Goal: Information Seeking & Learning: Stay updated

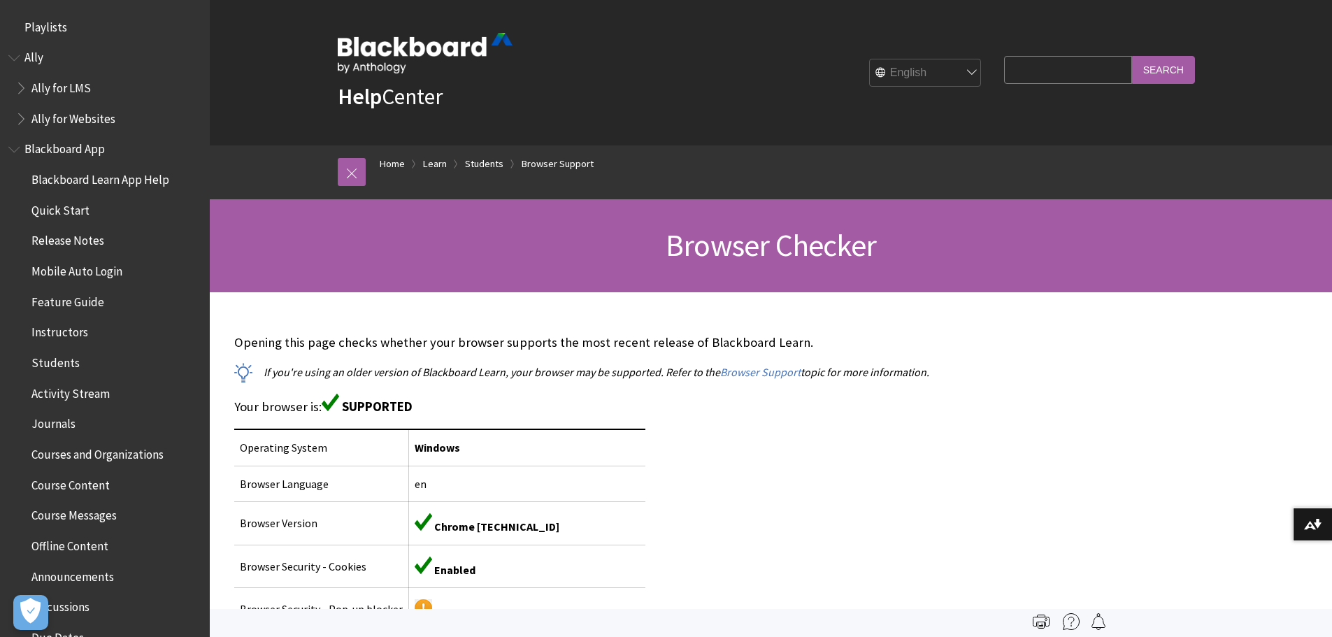
scroll to position [1500, 0]
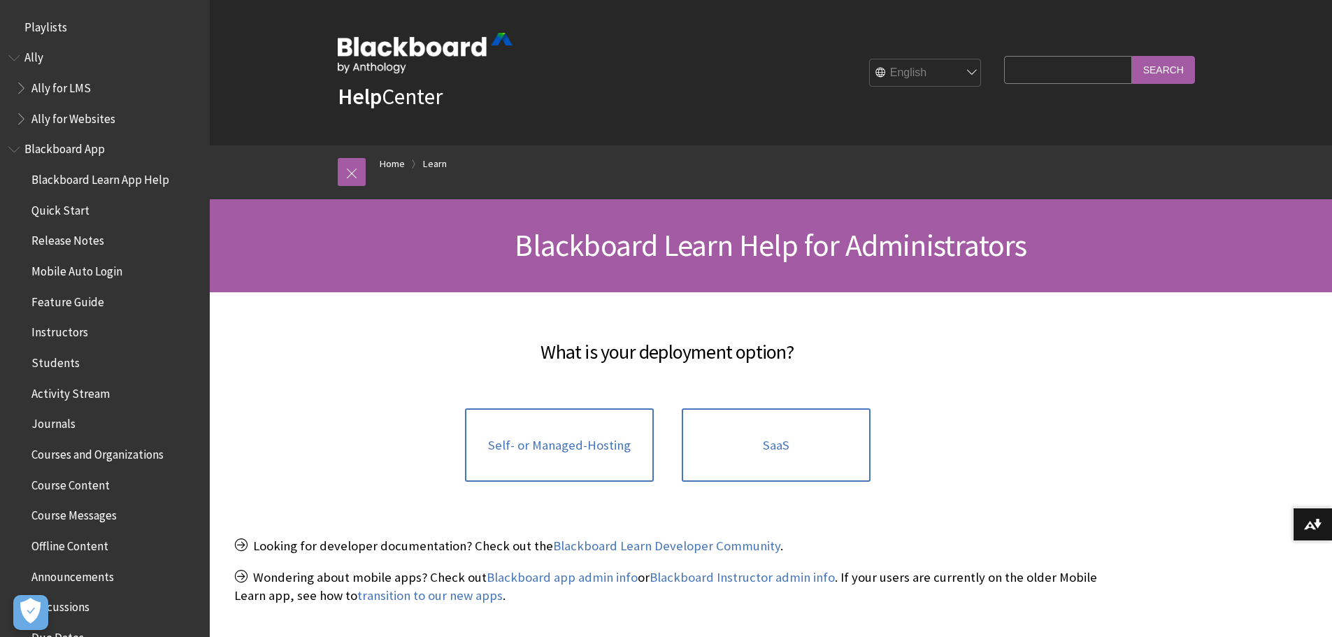
scroll to position [1338, 0]
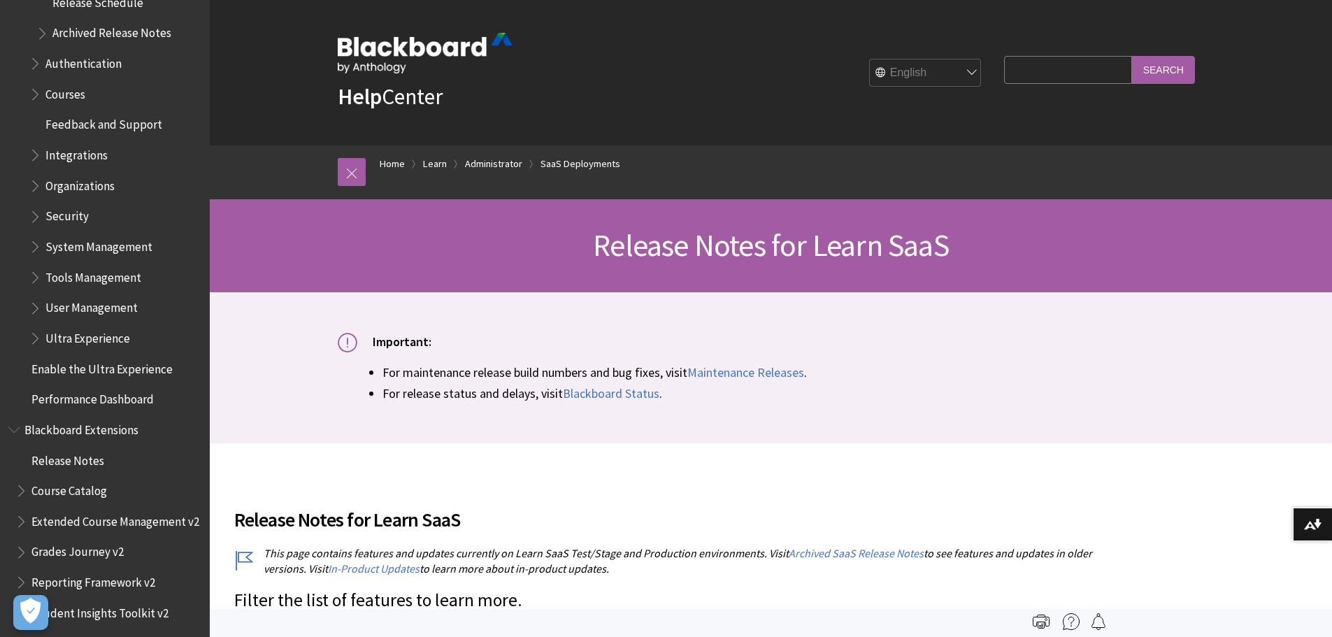
scroll to position [1796, 0]
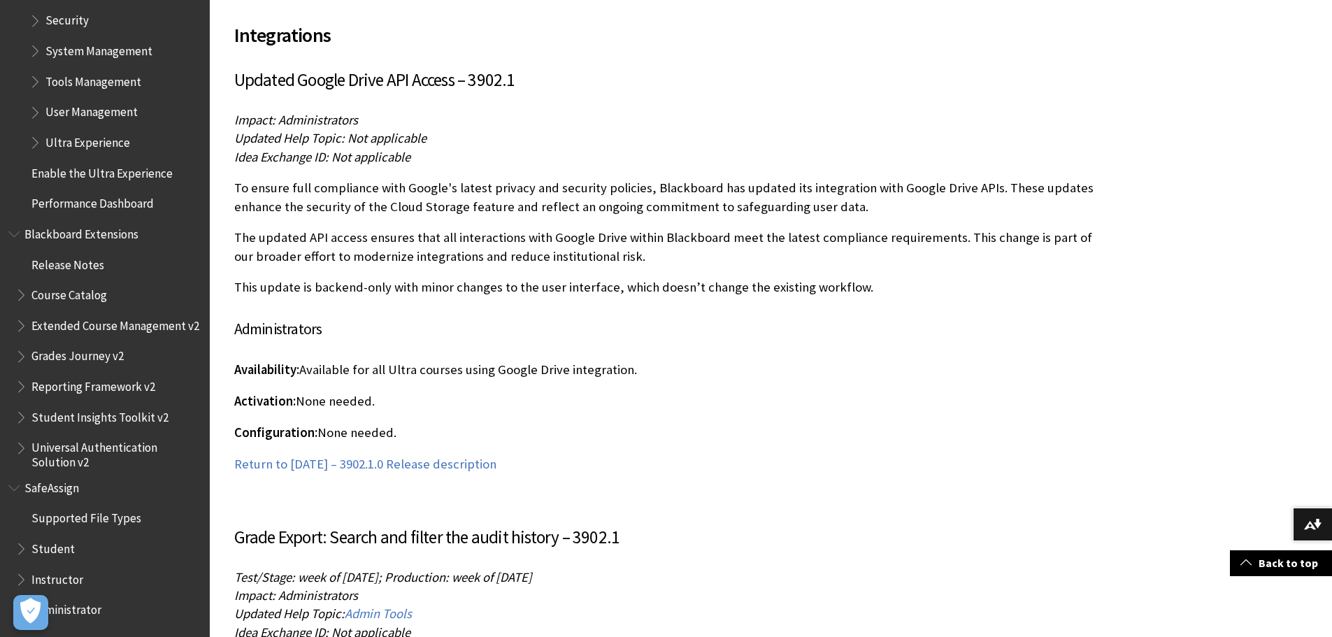
scroll to position [11047, 0]
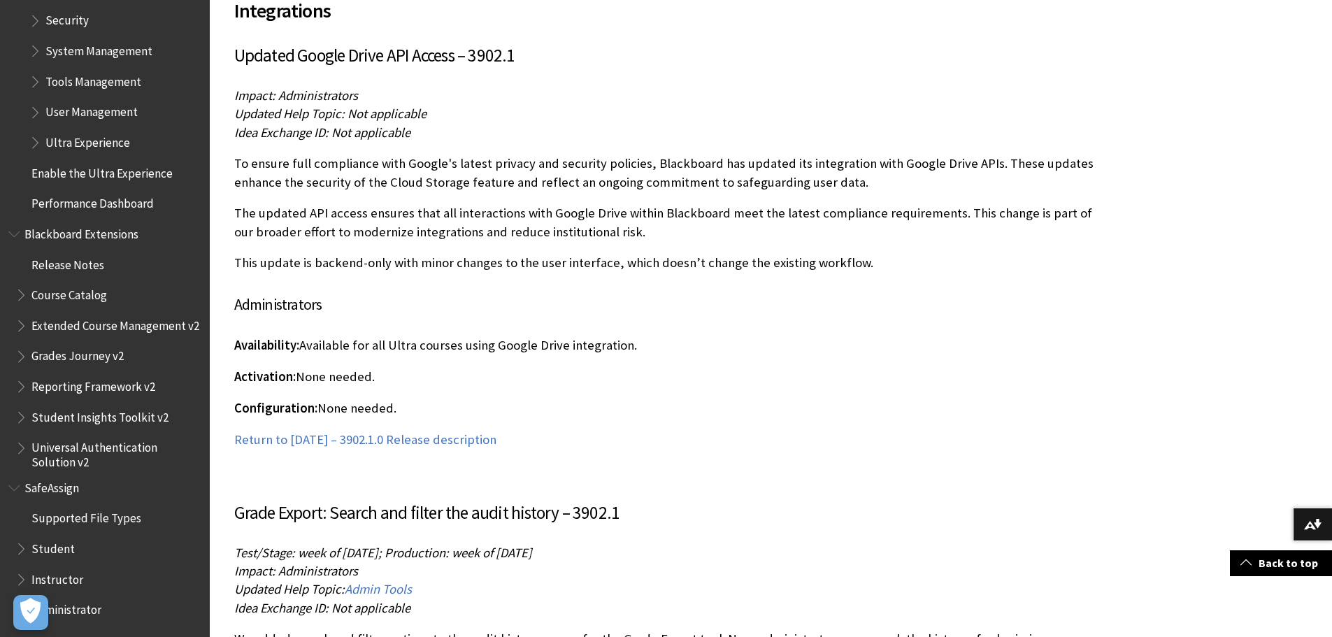
click at [685, 220] on p "The updated API access ensures that all interactions with Google Drive within B…" at bounding box center [667, 222] width 867 height 36
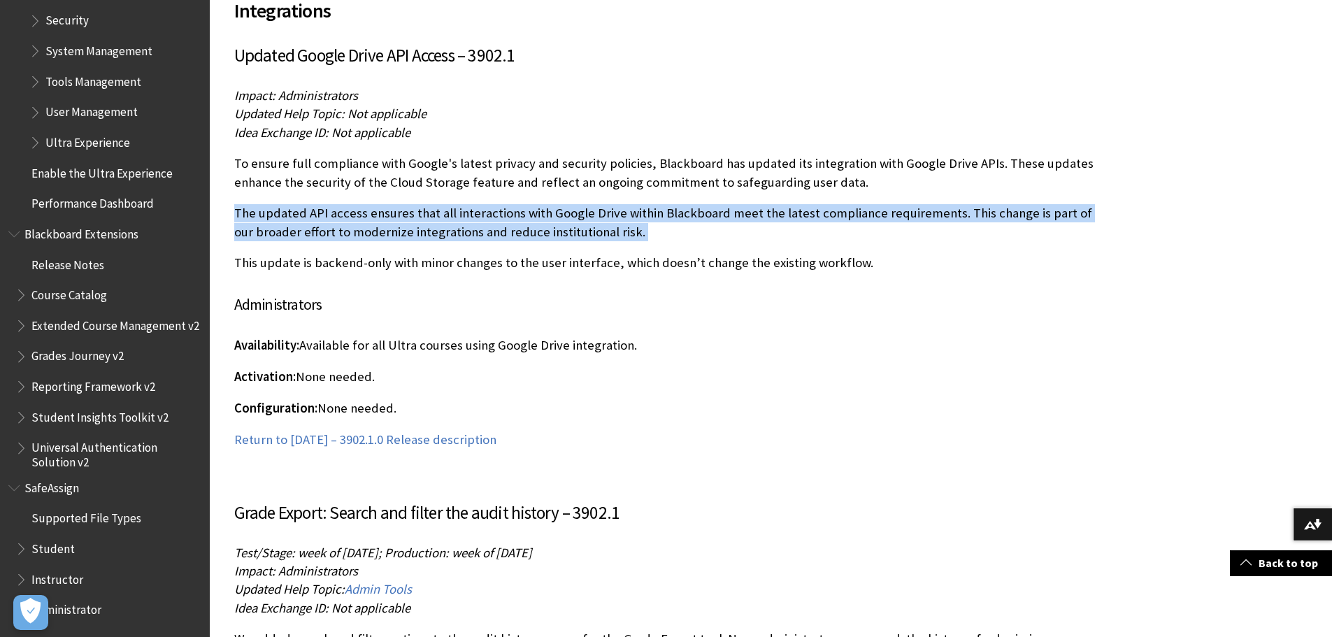
click at [685, 220] on p "The updated API access ensures that all interactions with Google Drive within B…" at bounding box center [667, 222] width 867 height 36
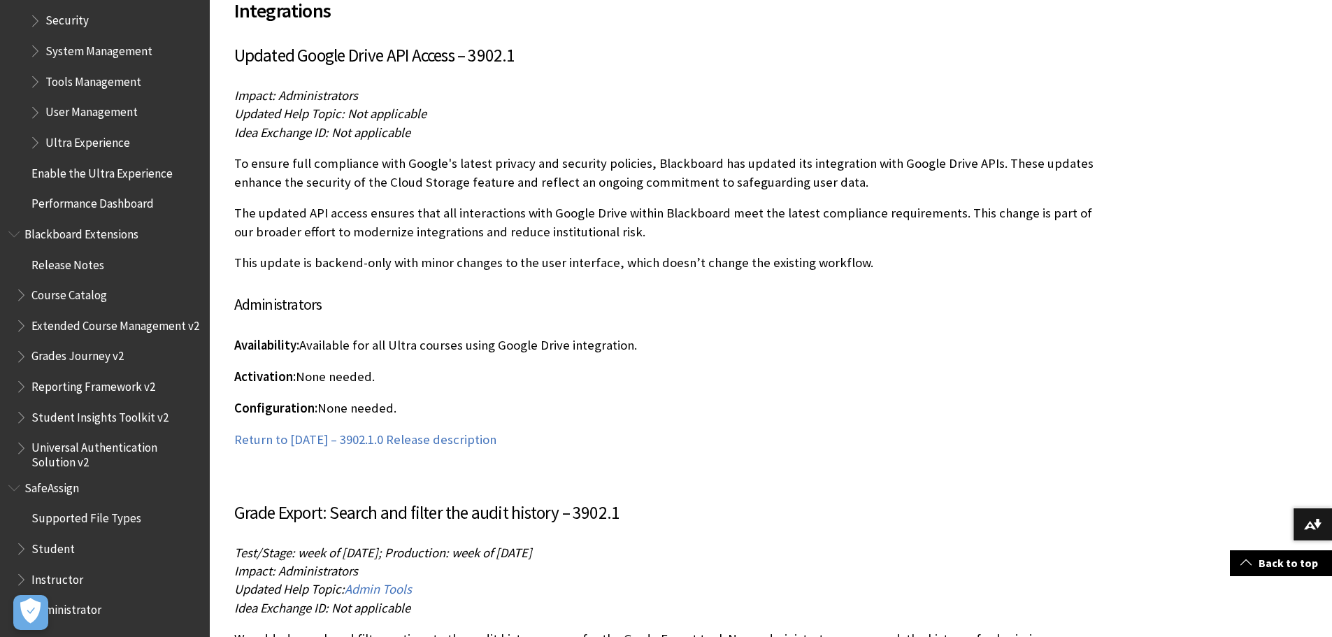
click at [932, 270] on p "This update is backend-only with minor changes to the user interface, which doe…" at bounding box center [667, 263] width 867 height 18
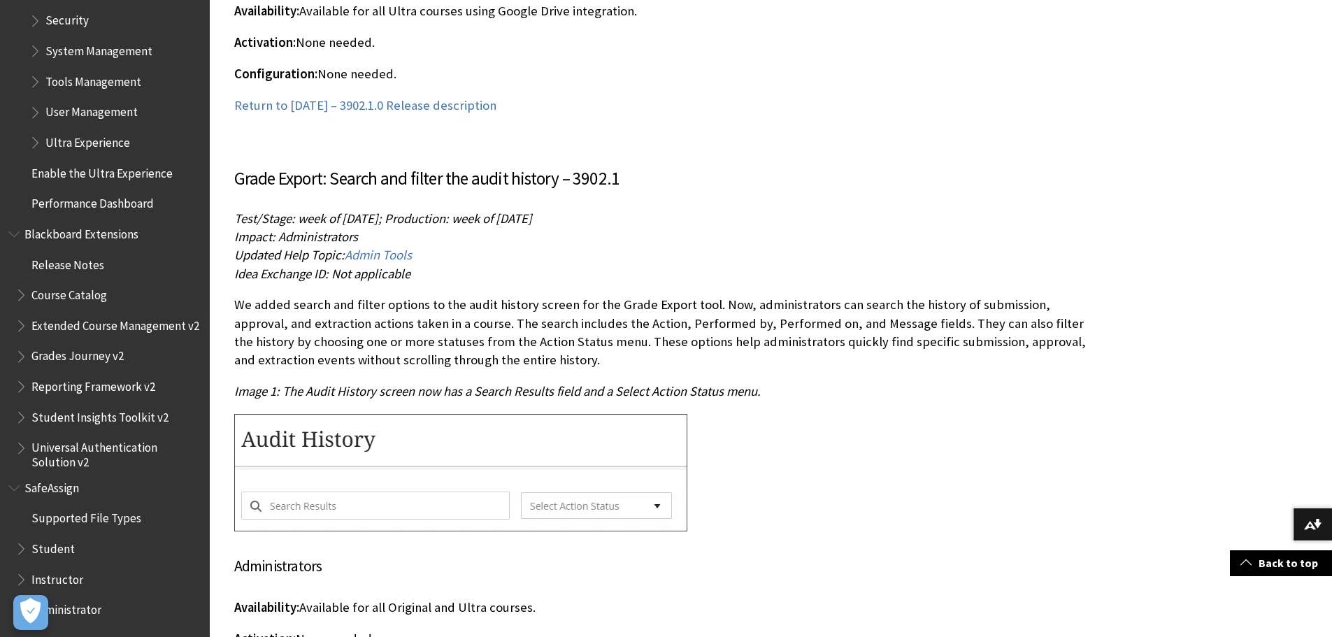
scroll to position [11466, 0]
